Goal: Task Accomplishment & Management: Manage account settings

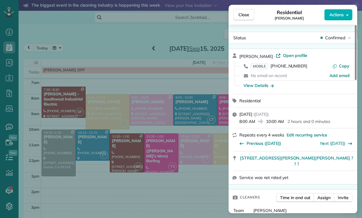
scroll to position [3, 3]
click at [65, 45] on div "Close Residential Brittany Breslauer Actions Status Confirmed Brittany Breslaue…" at bounding box center [181, 109] width 362 height 218
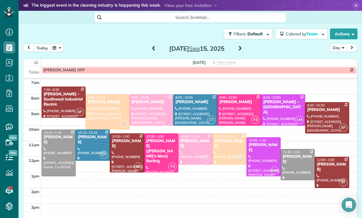
click at [57, 46] on button "button" at bounding box center [57, 48] width 14 height 8
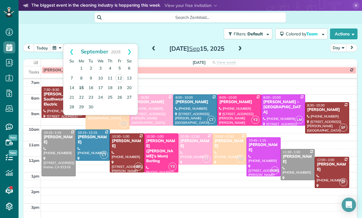
click at [82, 87] on link "15" at bounding box center [82, 88] width 10 height 10
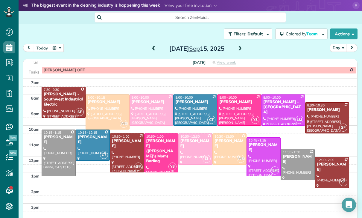
scroll to position [38, 0]
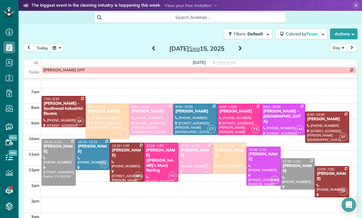
click at [57, 49] on button "button" at bounding box center [57, 48] width 14 height 8
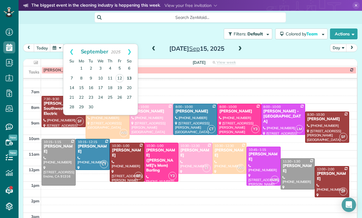
click at [132, 79] on link "13" at bounding box center [130, 79] width 10 height 10
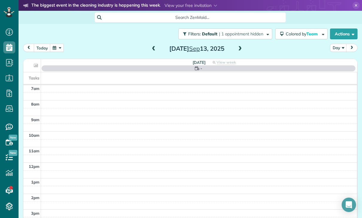
scroll to position [47, 0]
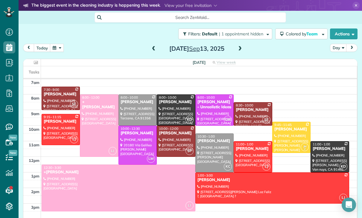
click at [179, 49] on span at bounding box center [240, 48] width 7 height 5
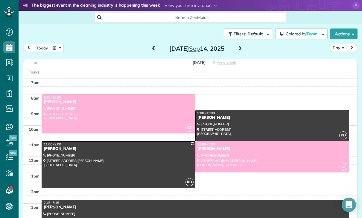
click at [156, 51] on span at bounding box center [154, 48] width 7 height 5
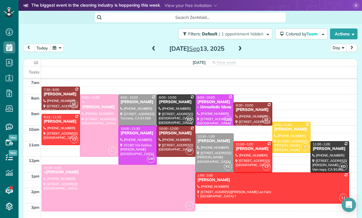
click at [57, 51] on button "button" at bounding box center [57, 48] width 14 height 8
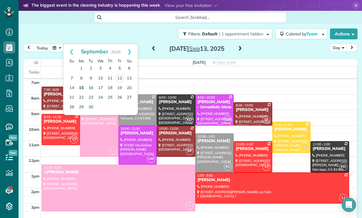
click at [81, 88] on link "15" at bounding box center [82, 88] width 10 height 10
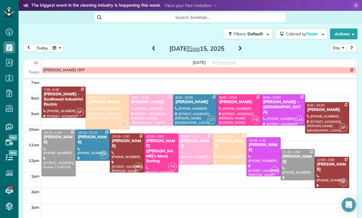
click at [57, 51] on button "button" at bounding box center [57, 48] width 14 height 8
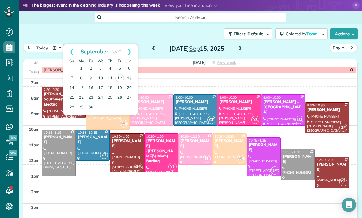
click at [131, 78] on link "13" at bounding box center [130, 79] width 10 height 10
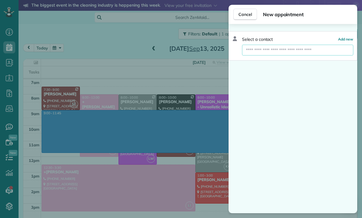
click at [179, 53] on input "text" at bounding box center [297, 50] width 111 height 11
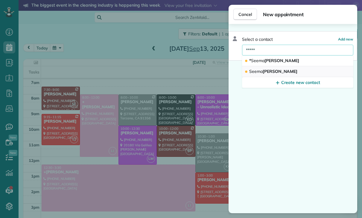
type input "*****"
click at [179, 72] on span "Seema Kamal Stewart" at bounding box center [273, 71] width 48 height 5
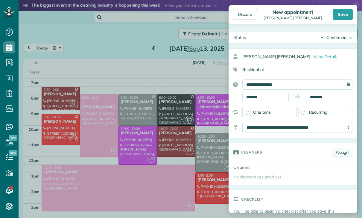
click at [179, 153] on link "Assign" at bounding box center [342, 152] width 21 height 9
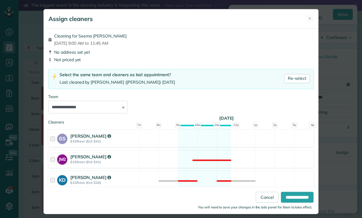
click at [115, 104] on select "**********" at bounding box center [88, 107] width 80 height 13
select select "*****"
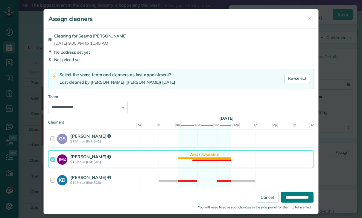
click at [179, 202] on input "**********" at bounding box center [297, 197] width 33 height 11
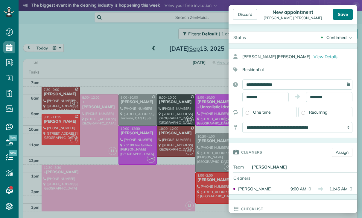
click at [179, 15] on div "Save" at bounding box center [343, 14] width 20 height 11
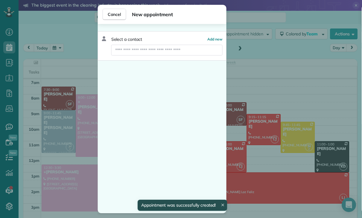
scroll to position [47, 0]
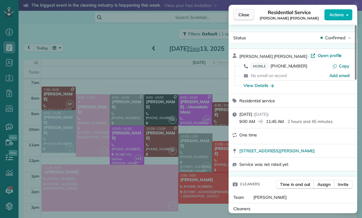
click at [179, 14] on span "Close" at bounding box center [244, 15] width 11 height 6
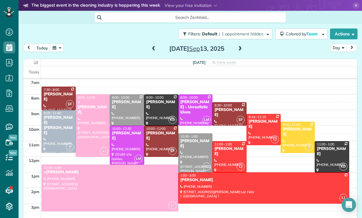
click at [54, 134] on div at bounding box center [59, 131] width 34 height 42
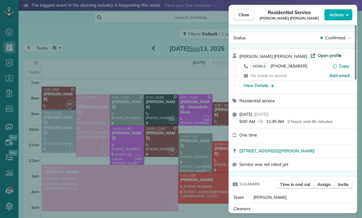
click at [179, 52] on span "Open profile" at bounding box center [330, 55] width 24 height 6
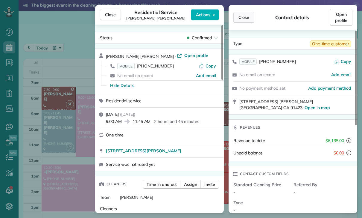
click at [179, 19] on button "Close" at bounding box center [244, 17] width 21 height 11
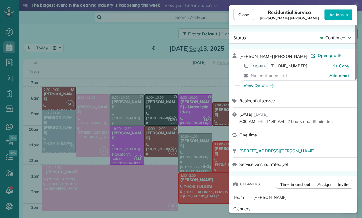
click at [53, 54] on div "Close Residential Service Seema Kamal Stewart Actions Status Confirmed Seema Ka…" at bounding box center [181, 109] width 362 height 218
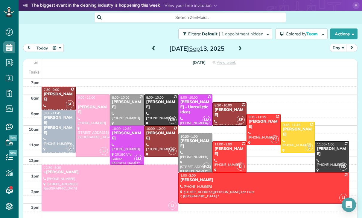
click at [56, 46] on button "button" at bounding box center [57, 48] width 14 height 8
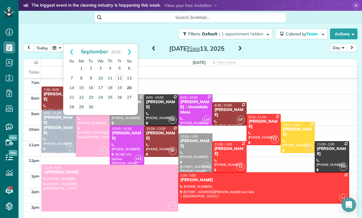
click at [129, 85] on link "20" at bounding box center [130, 88] width 10 height 10
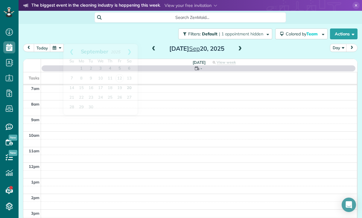
scroll to position [47, 0]
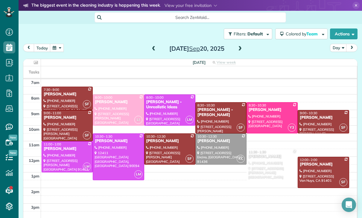
click at [57, 51] on button "button" at bounding box center [57, 48] width 14 height 8
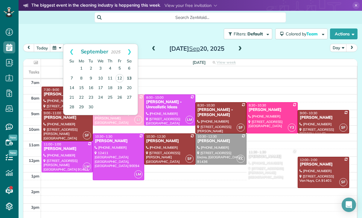
click at [131, 76] on link "13" at bounding box center [130, 79] width 10 height 10
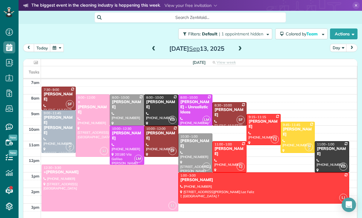
click at [54, 98] on div "Yelena Chshukareva" at bounding box center [58, 97] width 31 height 10
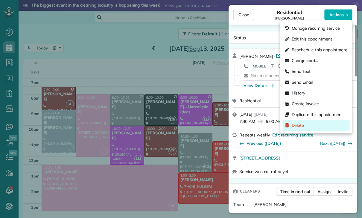
click at [179, 126] on div "Delete" at bounding box center [316, 125] width 67 height 11
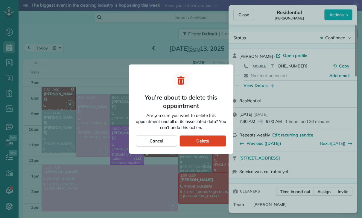
click at [179, 137] on div "Delete" at bounding box center [203, 140] width 47 height 11
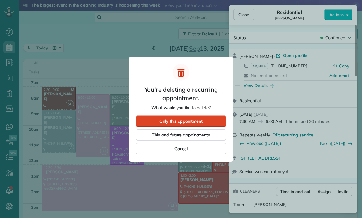
click at [179, 122] on span "Only this appointment" at bounding box center [181, 121] width 43 height 6
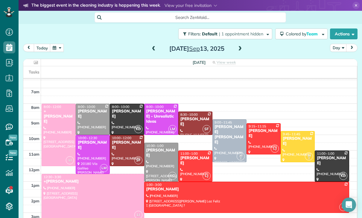
scroll to position [47, 0]
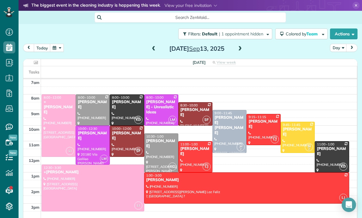
click at [179, 167] on td at bounding box center [199, 168] width 316 height 8
click at [159, 156] on div at bounding box center [162, 153] width 34 height 38
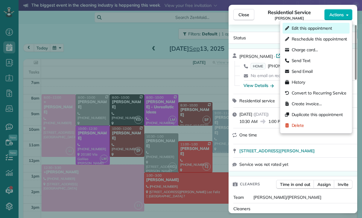
click at [179, 29] on span "Edit this appointment" at bounding box center [312, 28] width 40 height 6
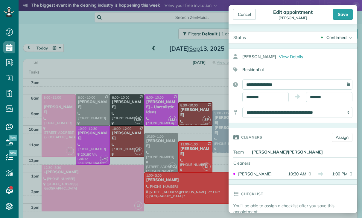
click at [179, 117] on select "**********" at bounding box center [298, 112] width 110 height 11
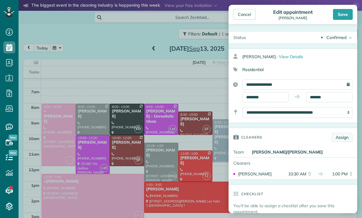
click at [179, 135] on link "Assign" at bounding box center [342, 137] width 21 height 9
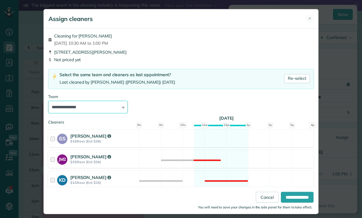
click at [124, 109] on select "**********" at bounding box center [88, 107] width 80 height 13
select select "*****"
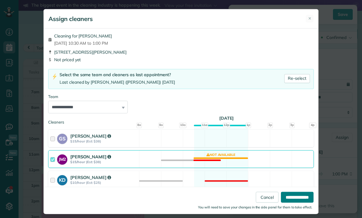
click at [179, 202] on input "**********" at bounding box center [297, 197] width 33 height 11
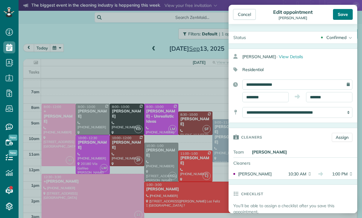
click at [179, 15] on div "Save" at bounding box center [343, 14] width 20 height 11
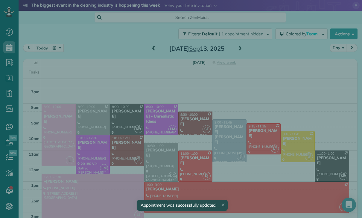
scroll to position [38, 0]
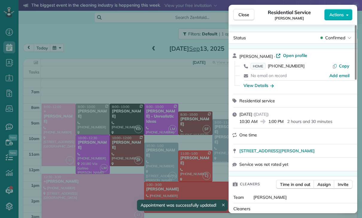
click at [179, 170] on div "Close Residential Service Rebecca Gimenez Actions Status Confirmed Rebecca Gime…" at bounding box center [181, 109] width 362 height 218
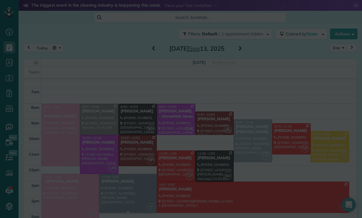
scroll to position [38, 0]
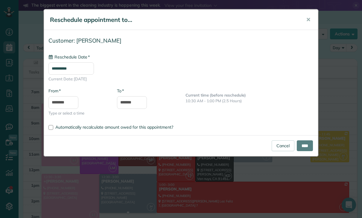
type input "**********"
click at [179, 144] on input "****" at bounding box center [305, 145] width 16 height 11
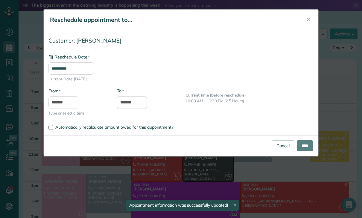
click at [87, 70] on input "**********" at bounding box center [72, 68] width 46 height 12
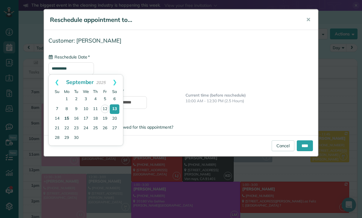
click at [68, 117] on link "15" at bounding box center [67, 119] width 10 height 10
type input "**********"
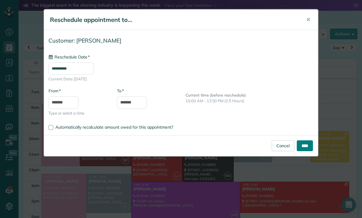
click at [179, 146] on input "****" at bounding box center [305, 145] width 16 height 11
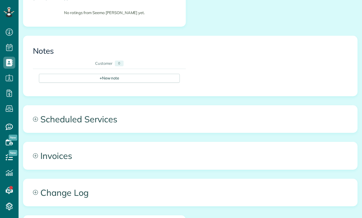
scroll to position [211, 0]
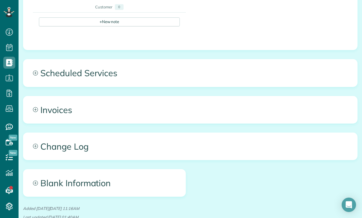
click at [100, 59] on span "Scheduled Services" at bounding box center [190, 72] width 334 height 27
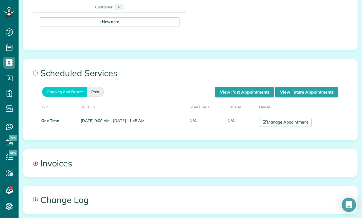
click at [97, 87] on link "Past" at bounding box center [95, 92] width 17 height 10
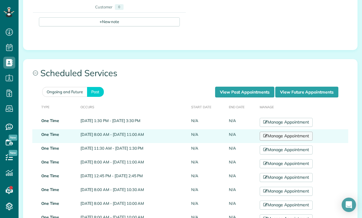
click at [300, 131] on link "Manage Appointment" at bounding box center [286, 135] width 53 height 9
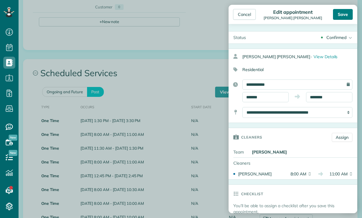
click at [346, 14] on div "Save" at bounding box center [343, 14] width 20 height 11
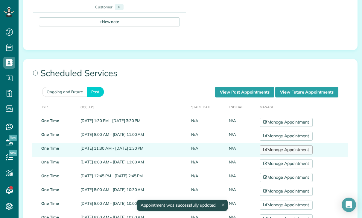
click at [291, 145] on link "Manage Appointment" at bounding box center [286, 149] width 53 height 9
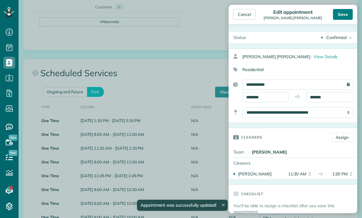
click at [346, 19] on div "Save" at bounding box center [343, 14] width 20 height 11
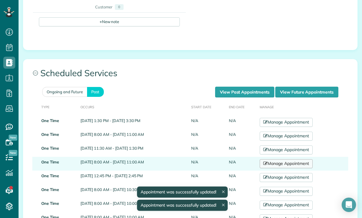
click at [299, 159] on link "Manage Appointment" at bounding box center [286, 163] width 53 height 9
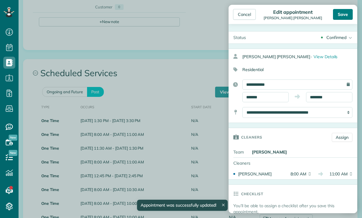
click at [346, 17] on div "Save" at bounding box center [343, 14] width 20 height 11
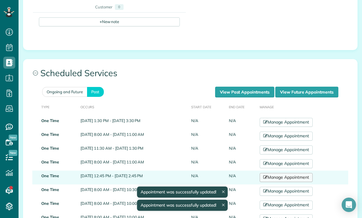
click at [303, 173] on link "Manage Appointment" at bounding box center [286, 177] width 53 height 9
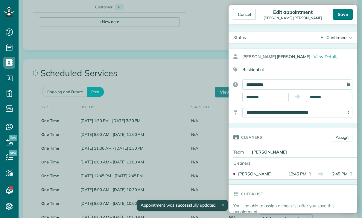
click at [346, 14] on div "Save" at bounding box center [343, 14] width 20 height 11
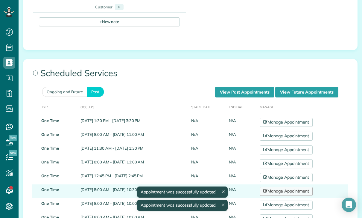
click at [294, 187] on link "Manage Appointment" at bounding box center [286, 191] width 53 height 9
